Goal: Navigation & Orientation: Find specific page/section

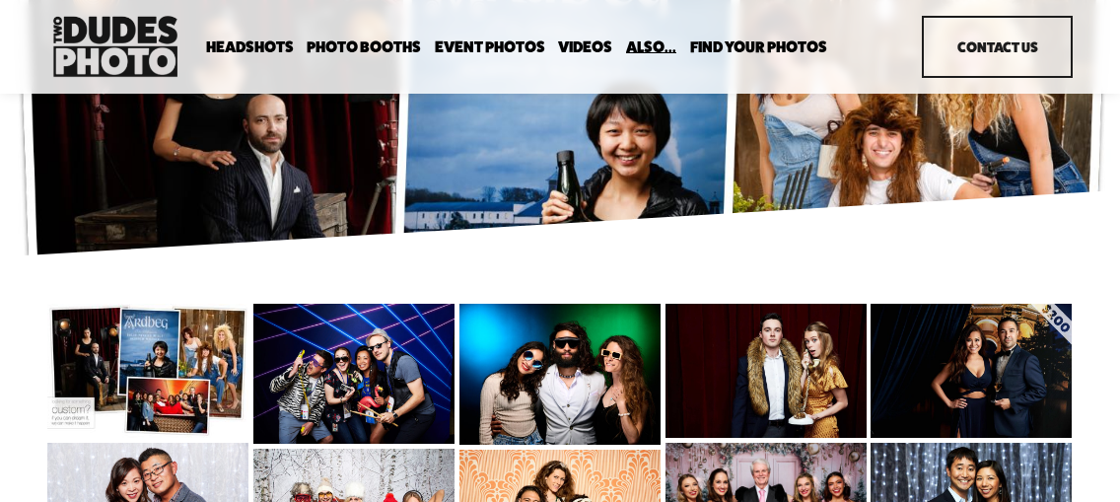
click at [132, 54] on img at bounding box center [115, 46] width 136 height 71
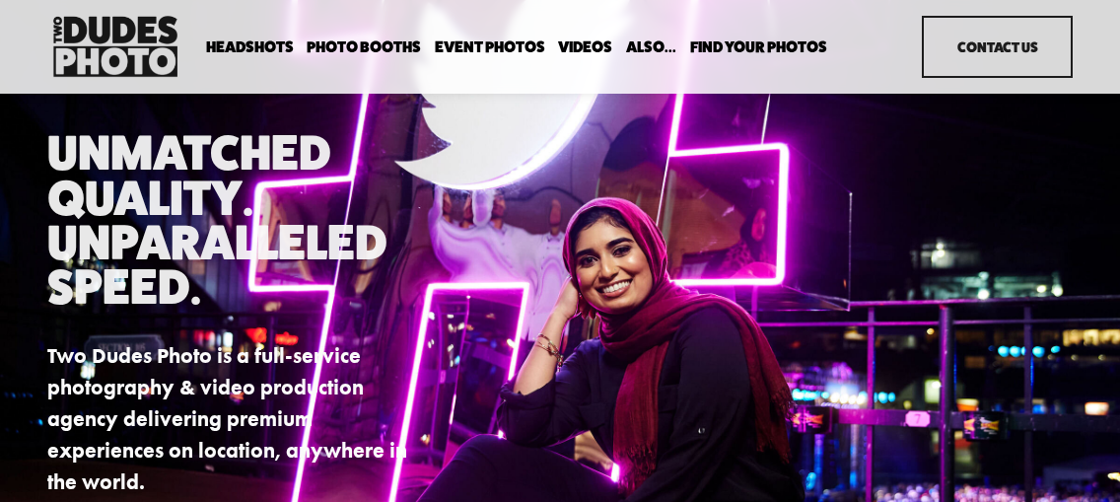
click at [525, 289] on div "Unmatched Quality. Unparalleled Speed. Two Dudes Photo is a full-service photog…" at bounding box center [560, 314] width 1120 height 368
